Goal: Task Accomplishment & Management: Complete application form

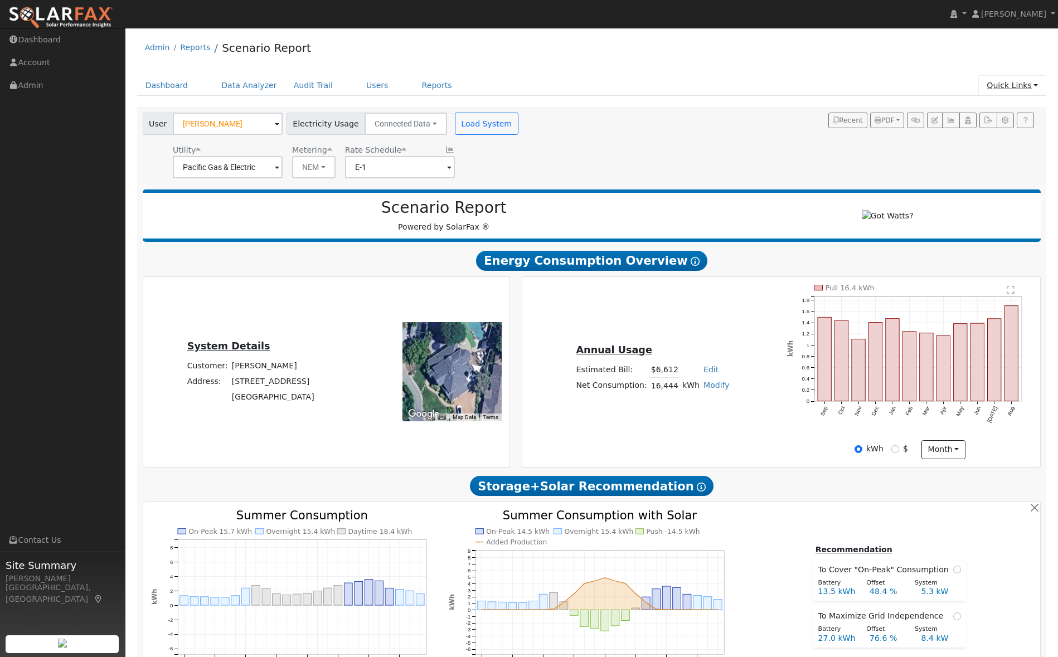
click at [1013, 81] on link "Quick Links" at bounding box center [1012, 85] width 68 height 21
click at [992, 110] on link "Quick Add" at bounding box center [989, 109] width 113 height 16
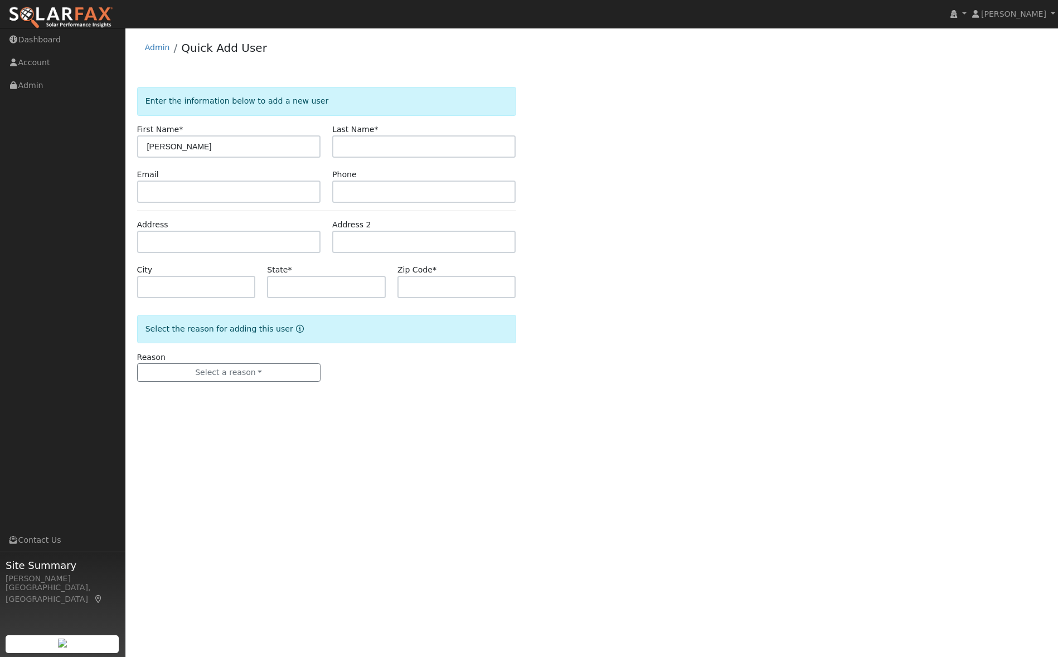
type input "Jeff"
type input "Andrews"
paste input "jeff.andrews@hubinternational.com"
type input "jeff.andrews@hubinternational.com"
click at [166, 246] on input "text" at bounding box center [228, 242] width 183 height 22
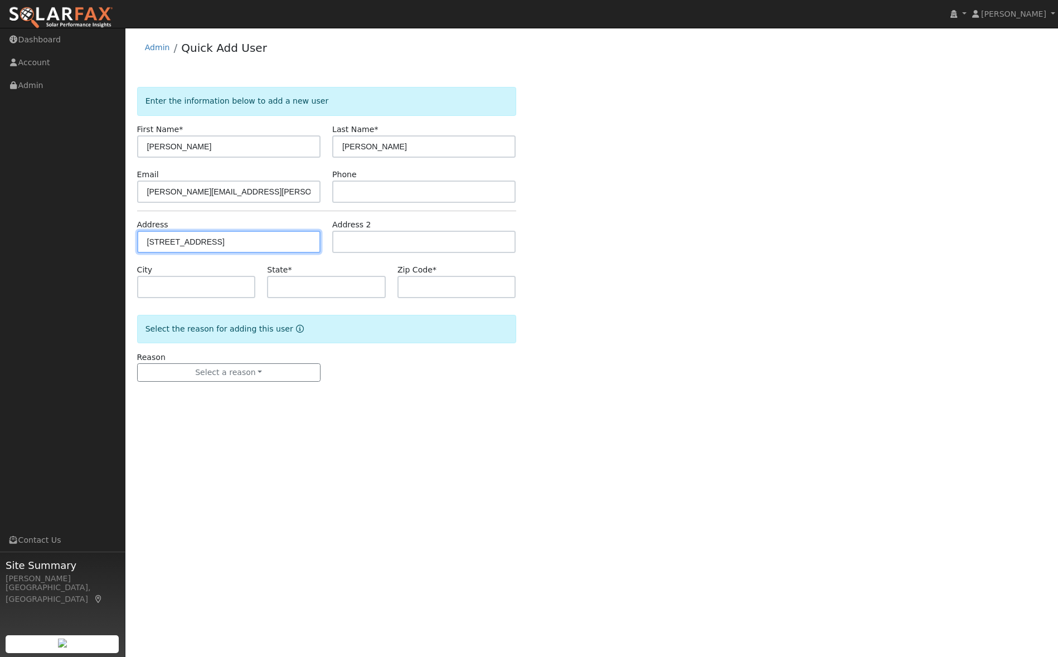
type input "1058 Alpine Court"
type input "Napa"
type input "CA"
type input "94558"
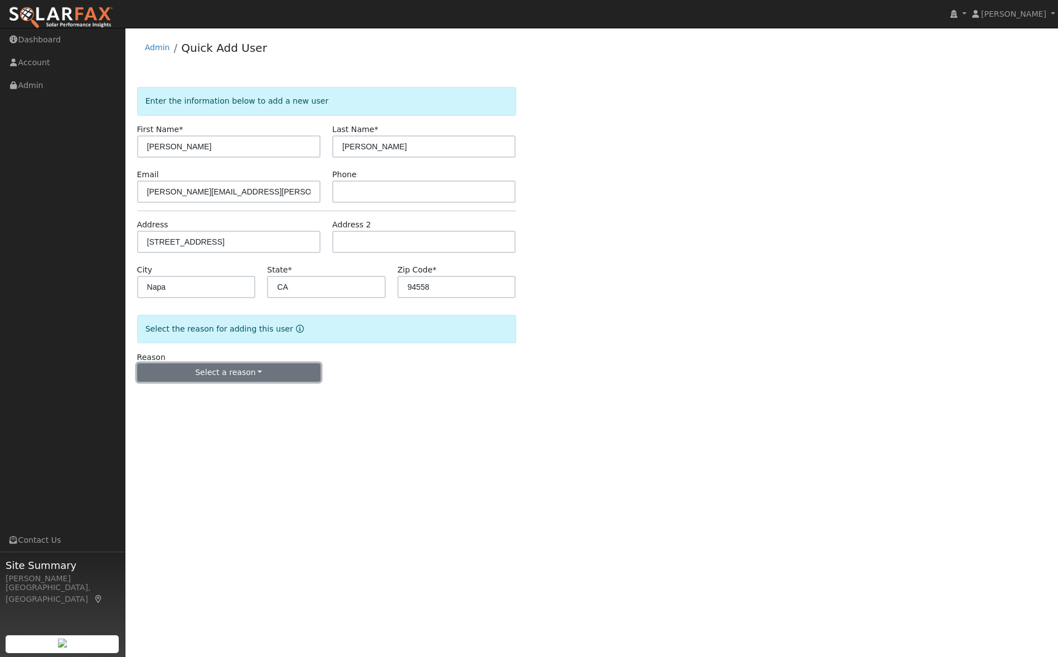
click at [265, 373] on button "Select a reason" at bounding box center [228, 372] width 183 height 19
click at [199, 392] on link "New lead" at bounding box center [199, 396] width 123 height 16
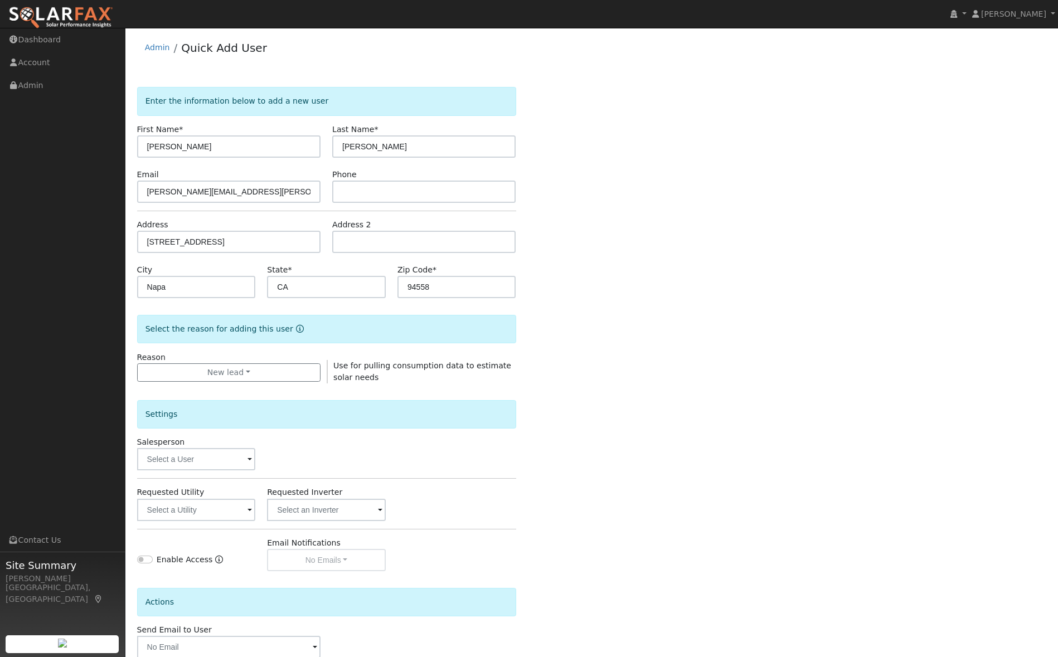
scroll to position [65, 0]
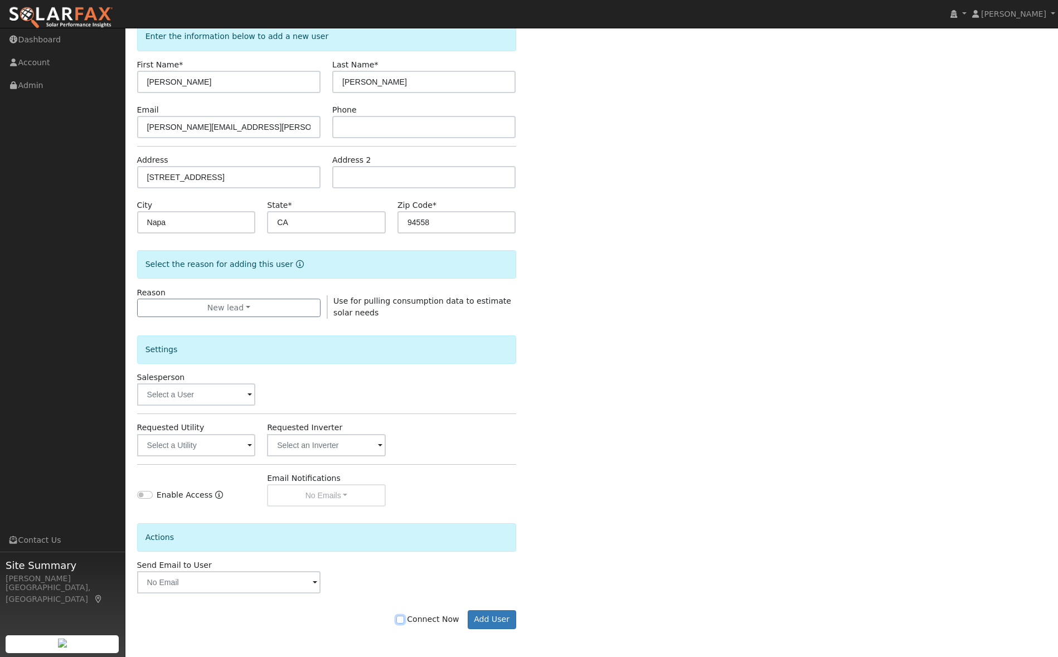
click at [403, 616] on input "Connect Now" at bounding box center [400, 620] width 8 height 8
checkbox input "true"
click at [494, 611] on button "Add User" at bounding box center [492, 619] width 48 height 19
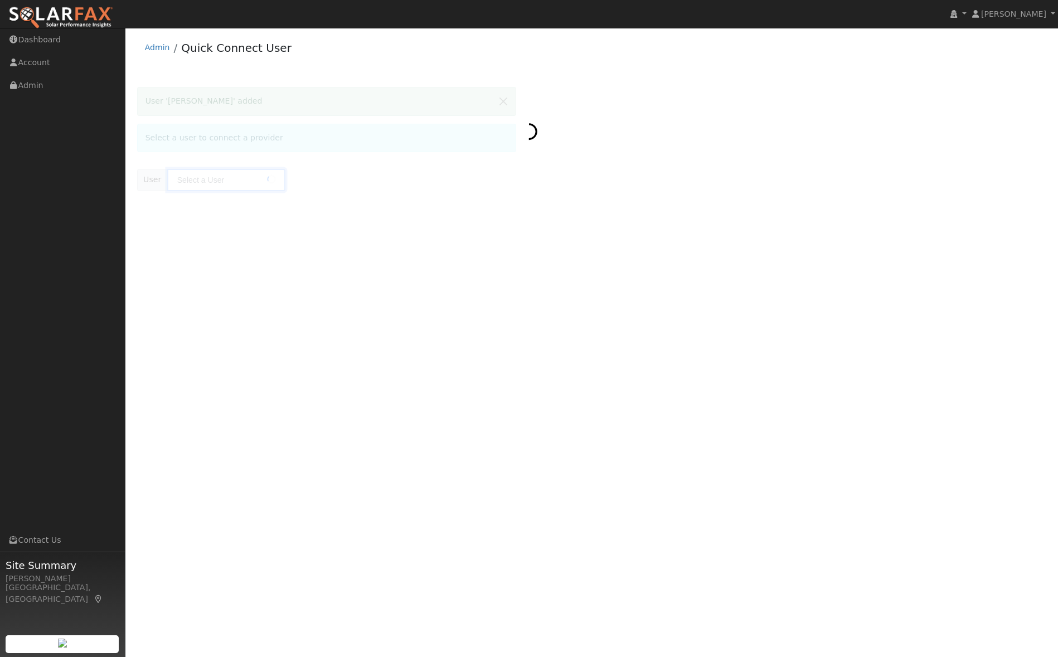
type input "[PERSON_NAME]"
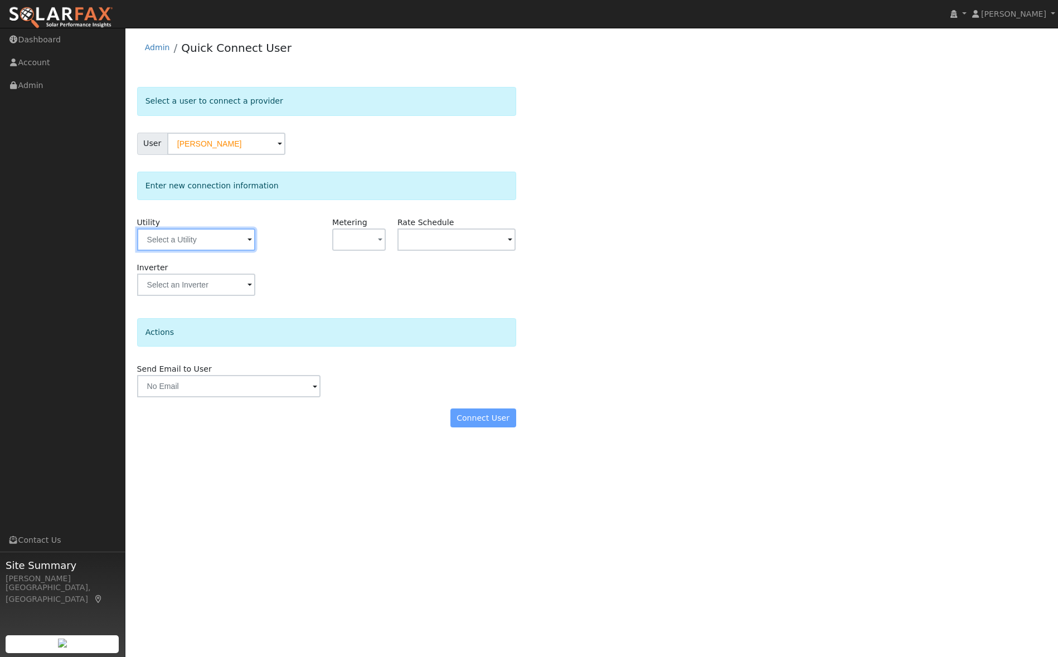
click at [157, 239] on input "text" at bounding box center [196, 239] width 118 height 22
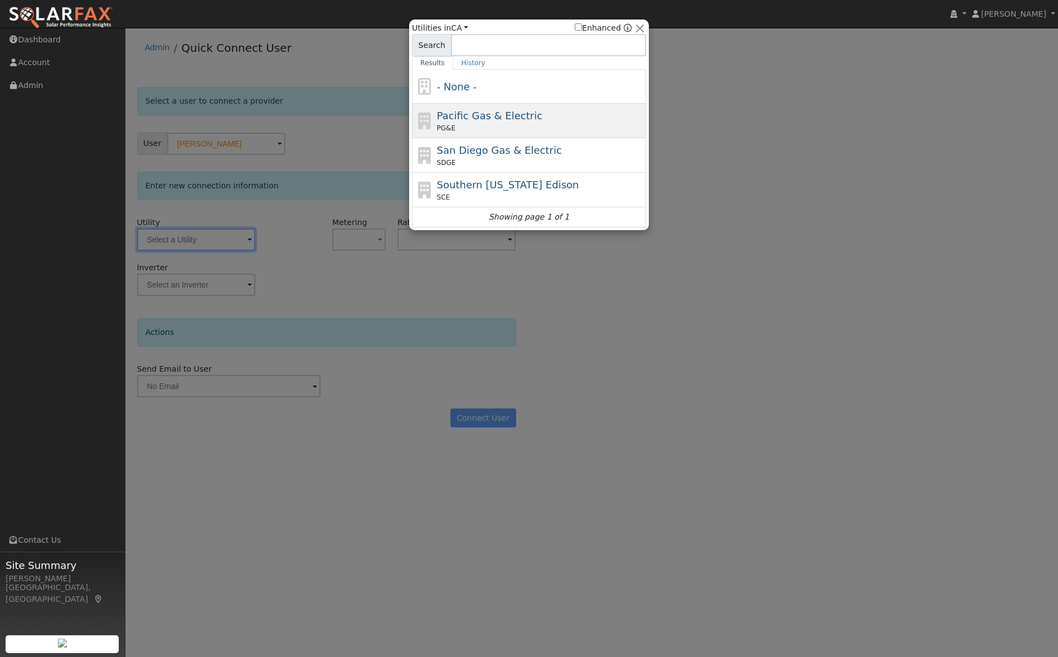
click at [464, 126] on div "PG&E" at bounding box center [540, 128] width 207 height 10
type input "PG&E"
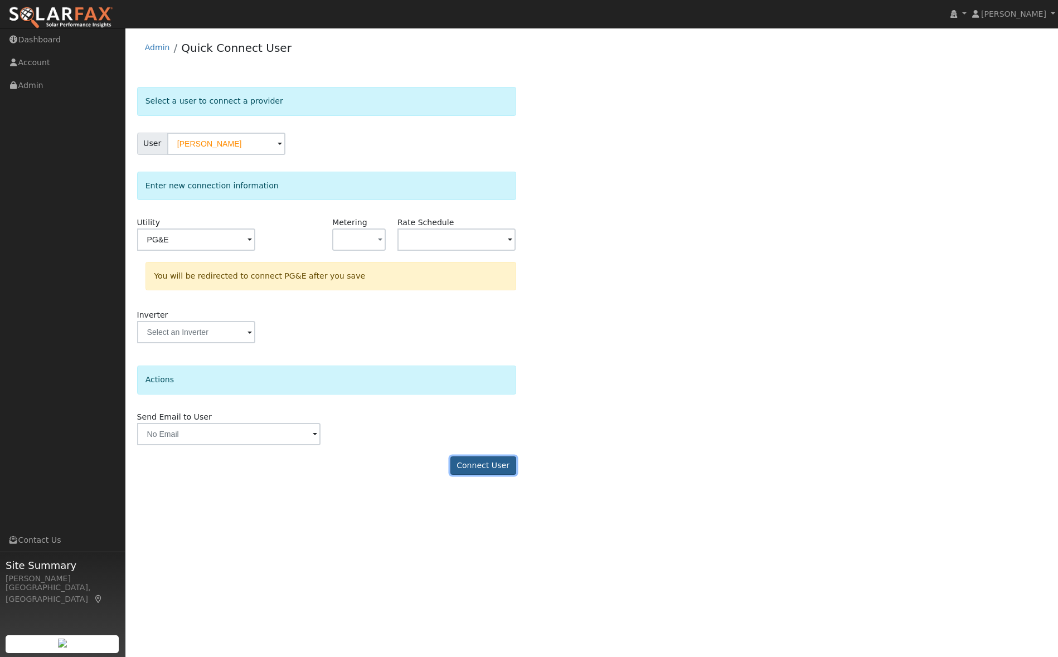
click at [483, 465] on button "Connect User" at bounding box center [483, 465] width 66 height 19
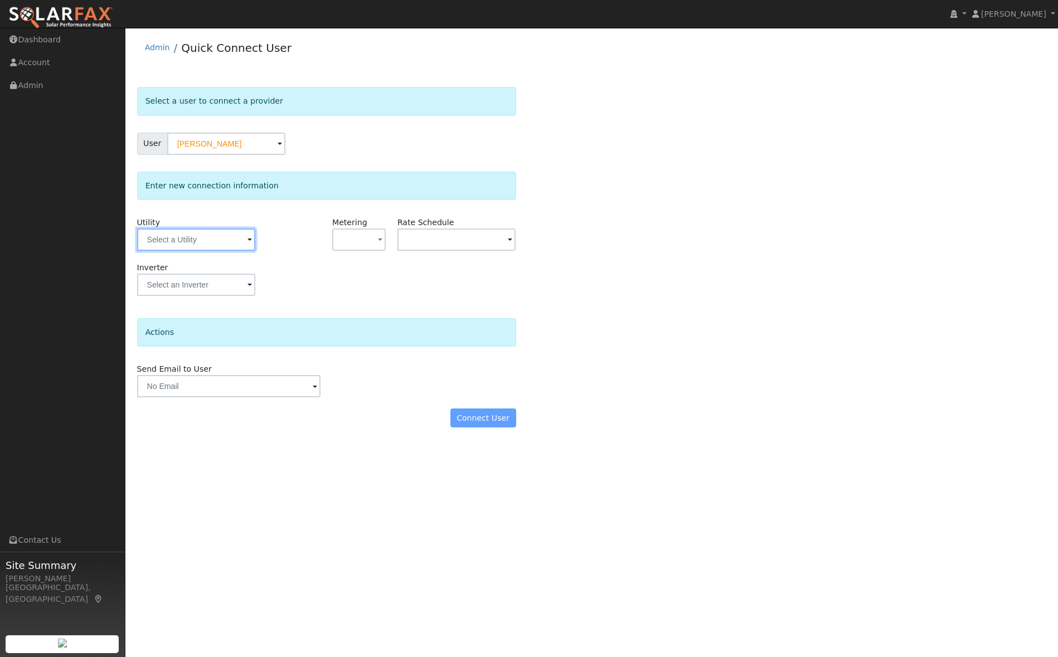
click at [215, 244] on input "text" at bounding box center [196, 239] width 118 height 22
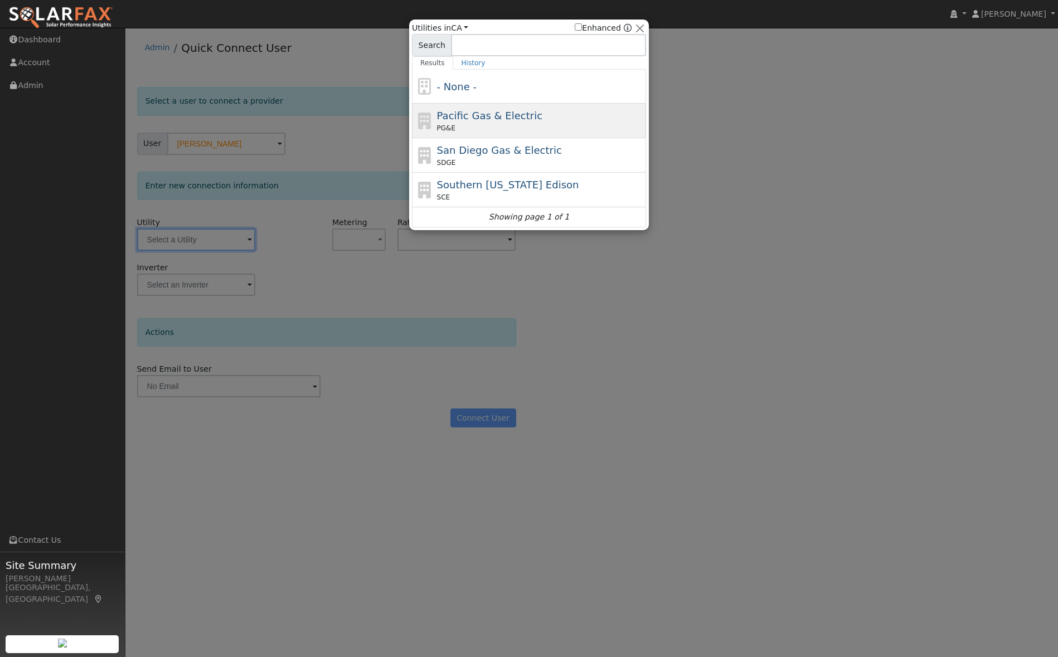
click at [478, 116] on span "Pacific Gas & Electric" at bounding box center [489, 116] width 105 height 12
type input "PG&E"
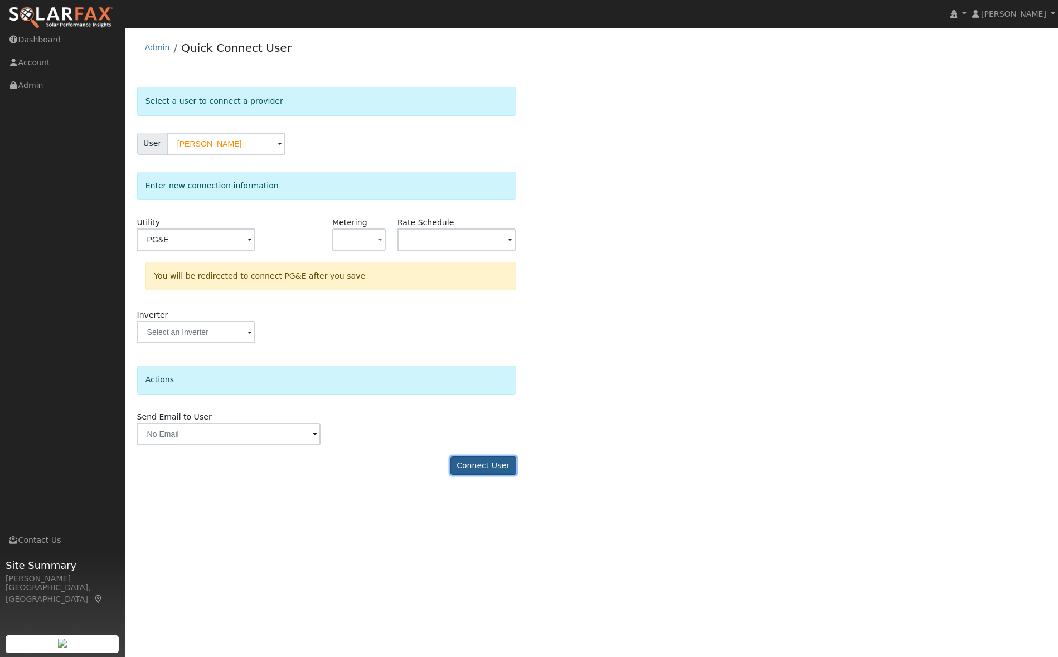
click at [489, 461] on button "Connect User" at bounding box center [483, 465] width 66 height 19
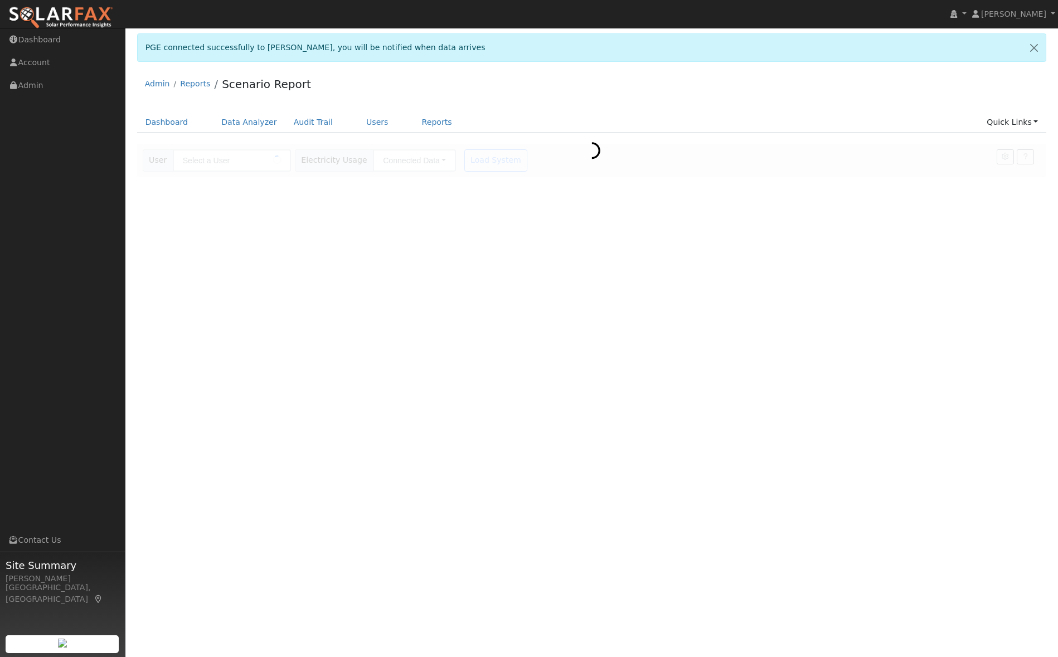
type input "[PERSON_NAME]"
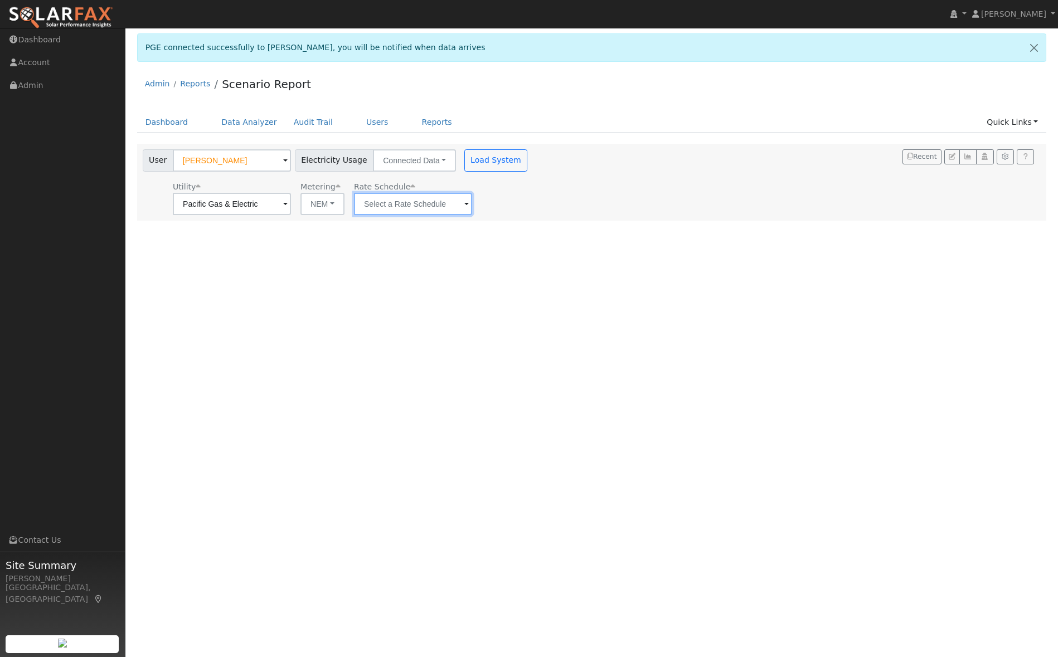
click at [409, 205] on input "text" at bounding box center [413, 204] width 118 height 22
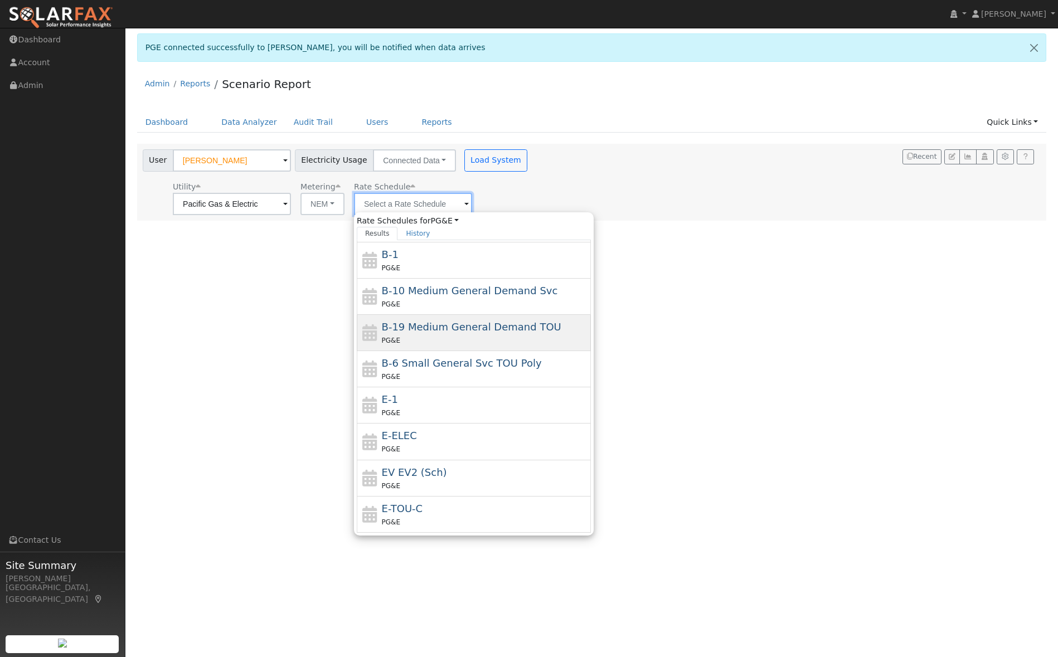
scroll to position [87, 0]
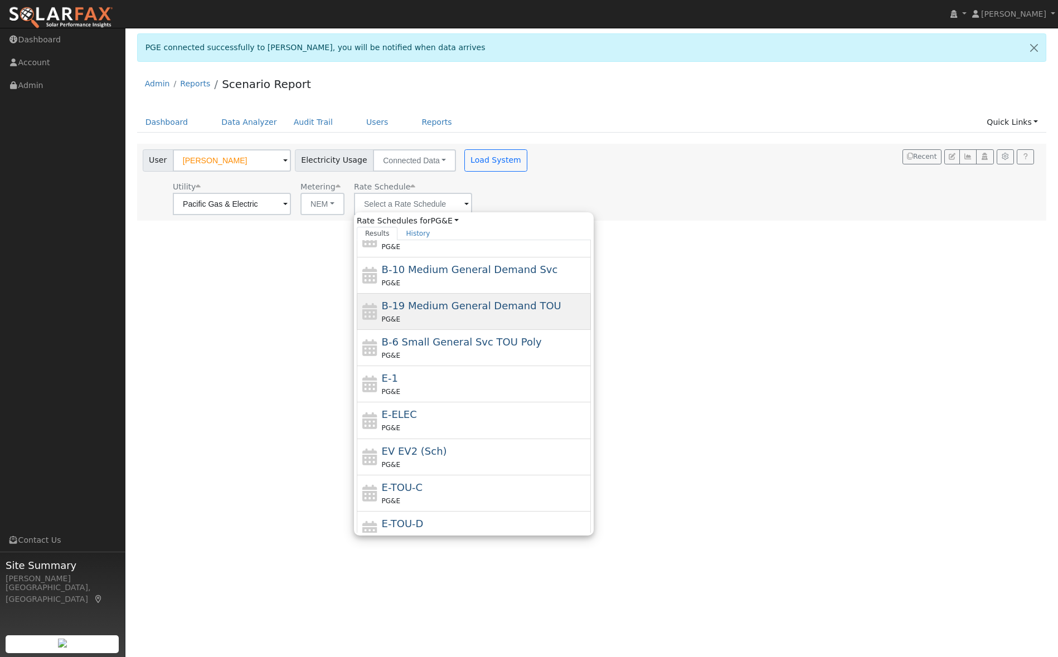
click at [442, 381] on div "E-1 PG&E" at bounding box center [485, 384] width 207 height 27
type input "E-1"
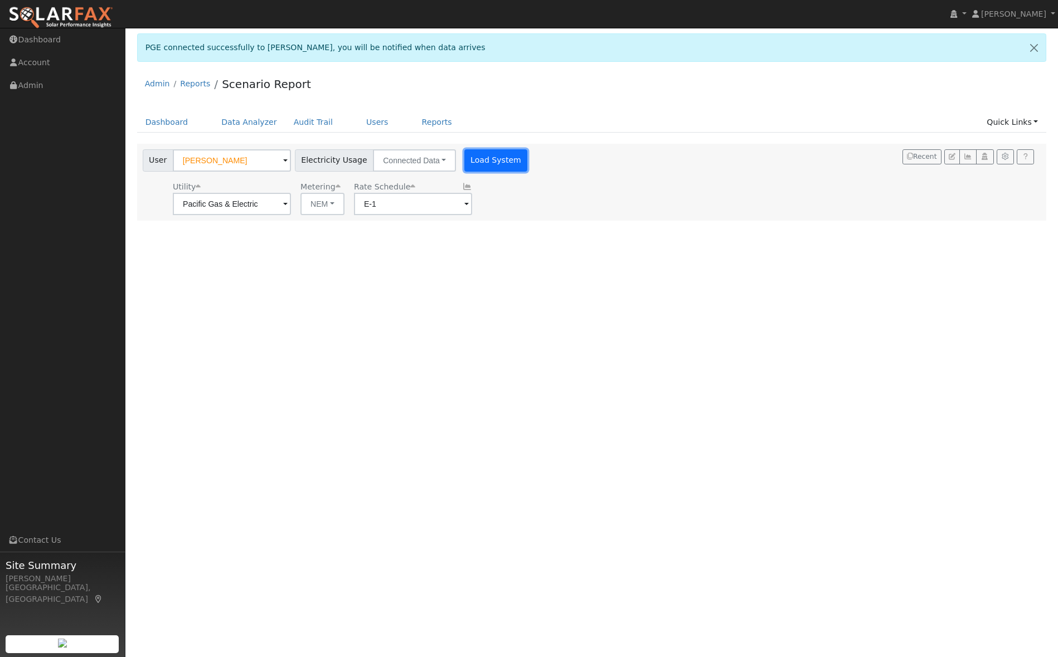
click at [484, 161] on button "Load System" at bounding box center [496, 160] width 64 height 22
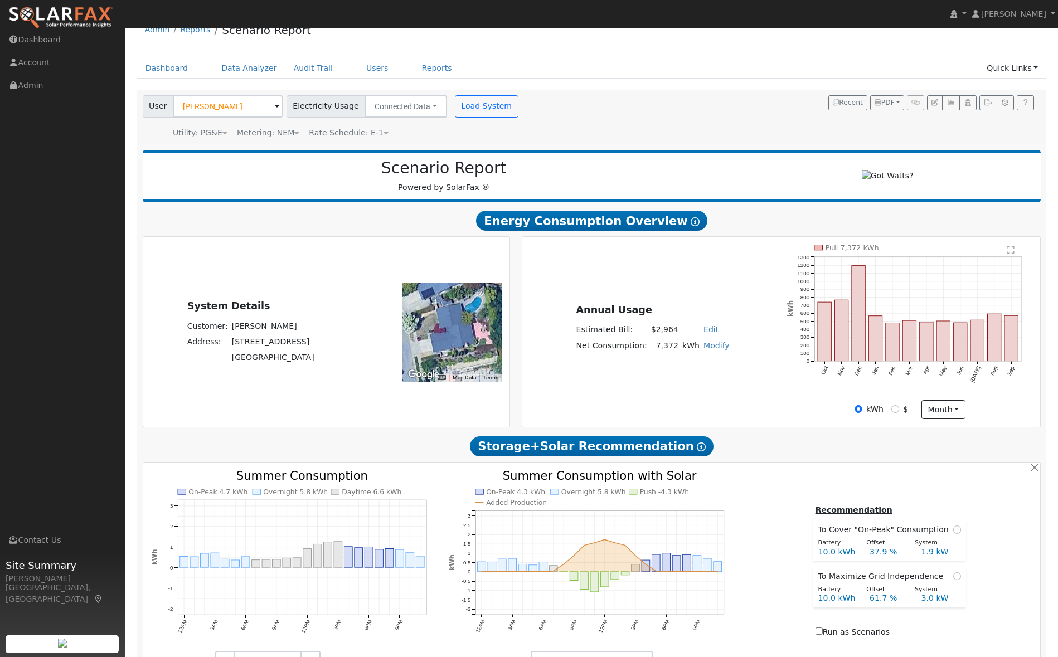
scroll to position [0, 0]
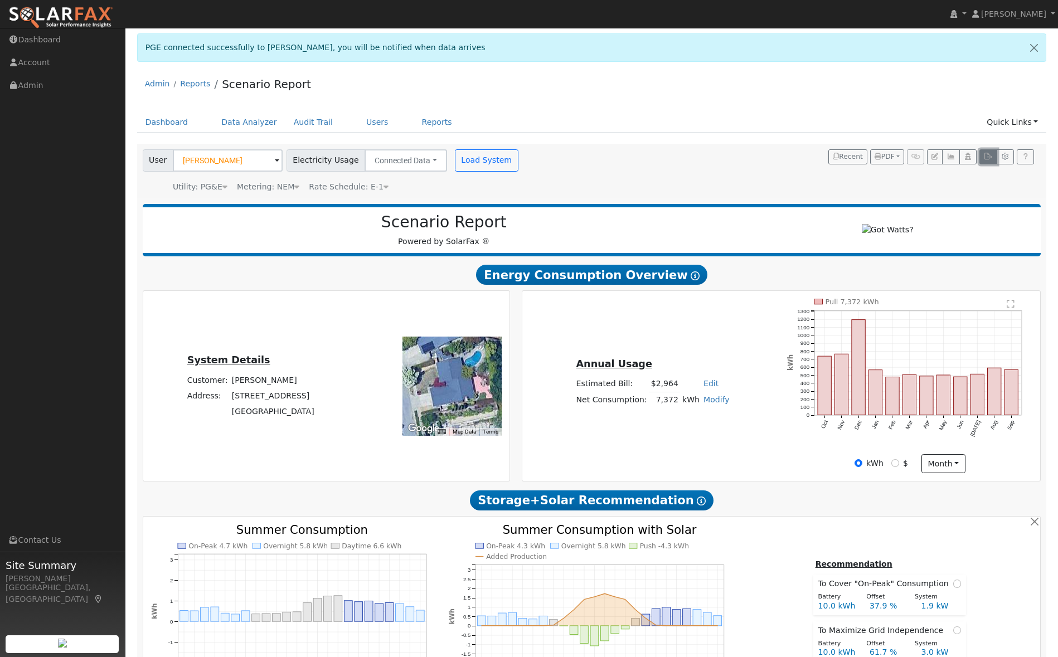
click at [986, 156] on icon "button" at bounding box center [988, 156] width 8 height 7
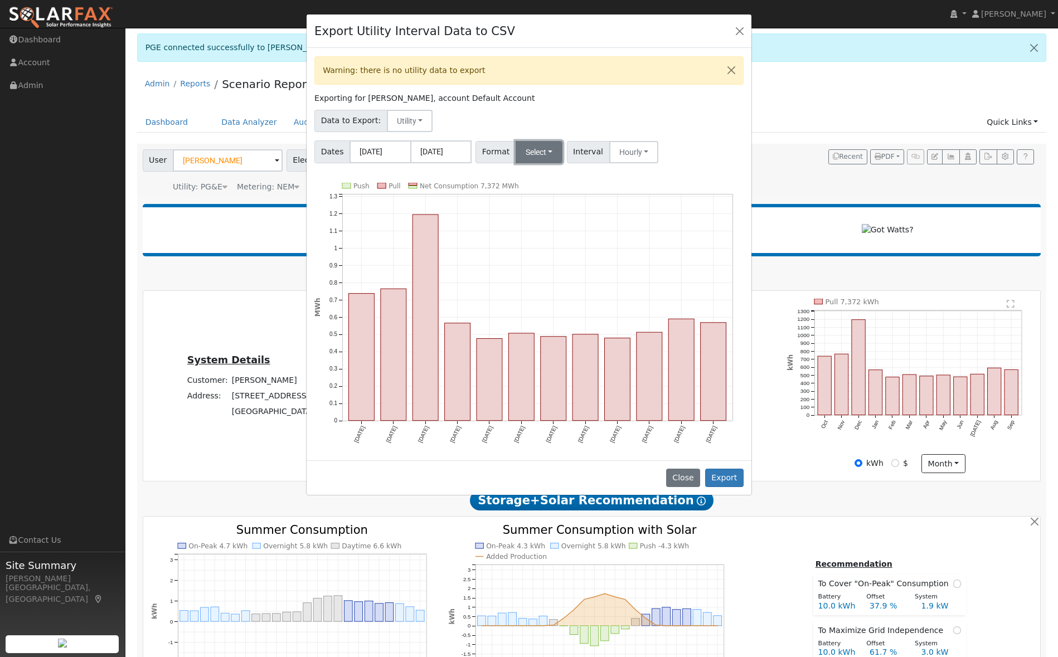
click at [543, 154] on button "Select" at bounding box center [538, 152] width 47 height 22
click at [545, 252] on link "Aurora" at bounding box center [554, 248] width 80 height 16
click at [723, 477] on button "Export" at bounding box center [724, 478] width 38 height 19
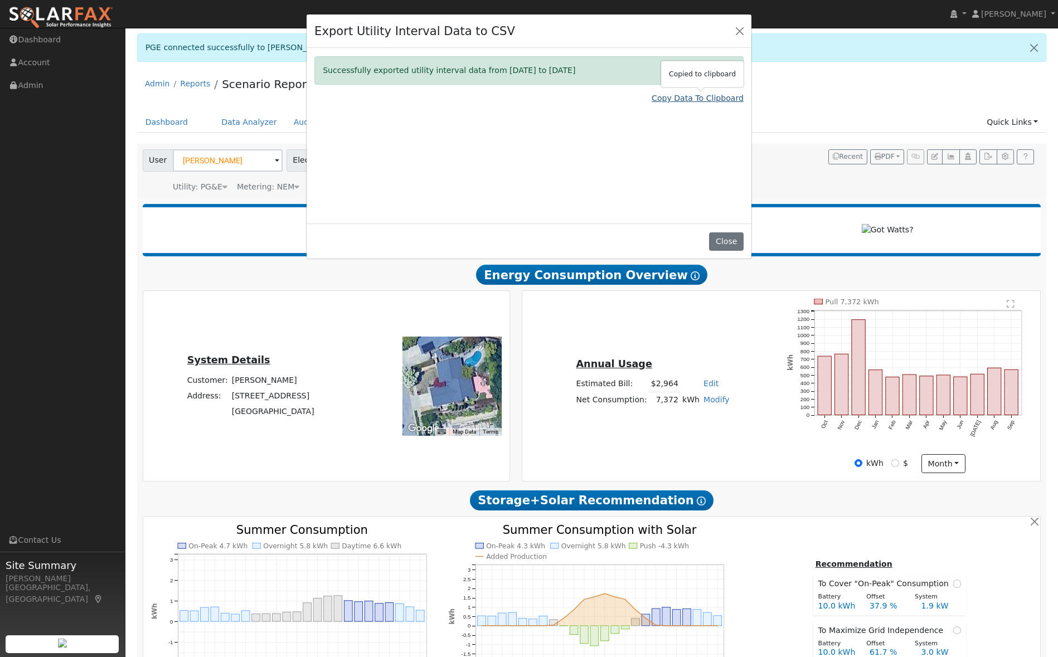
click at [678, 99] on link "Copy Data To Clipboard" at bounding box center [697, 99] width 92 height 12
